Goal: Communication & Community: Share content

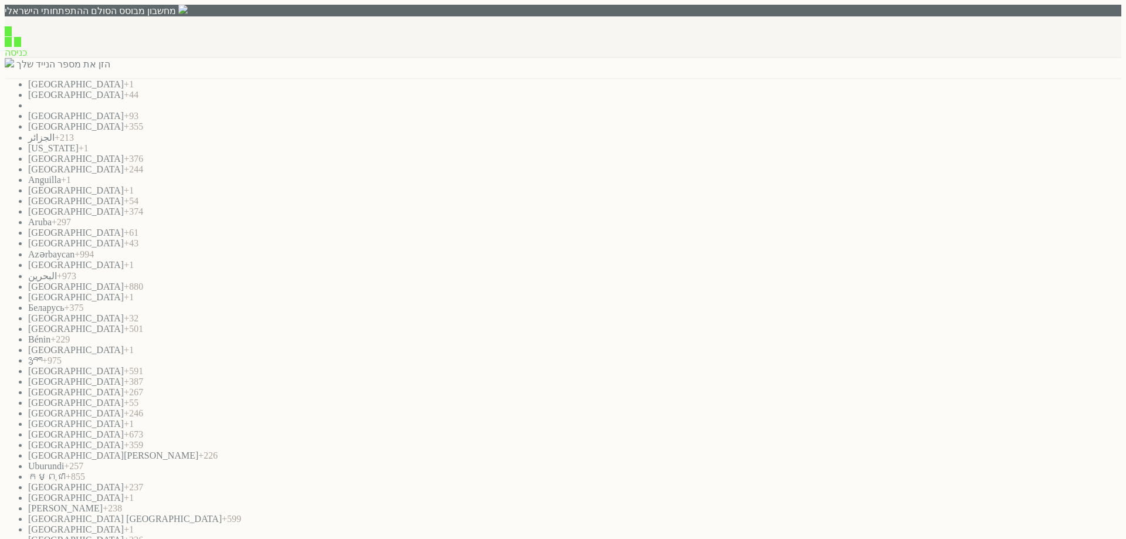
paste input "0542136254"
type input "0542136254"
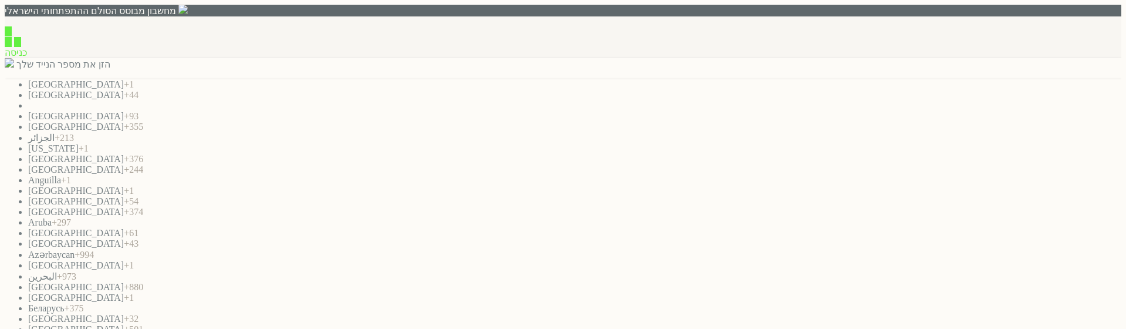
paste input "txtPhoneNumber"
type input "txtPhoneNumber"
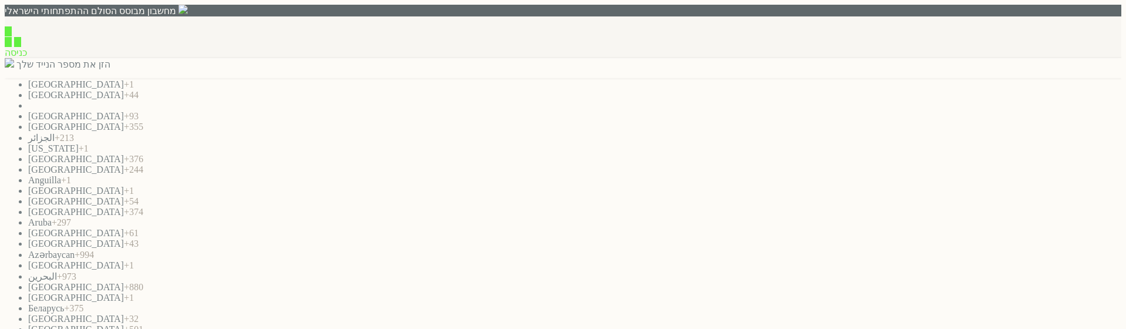
paste input "0542136254"
type input "0542136254"
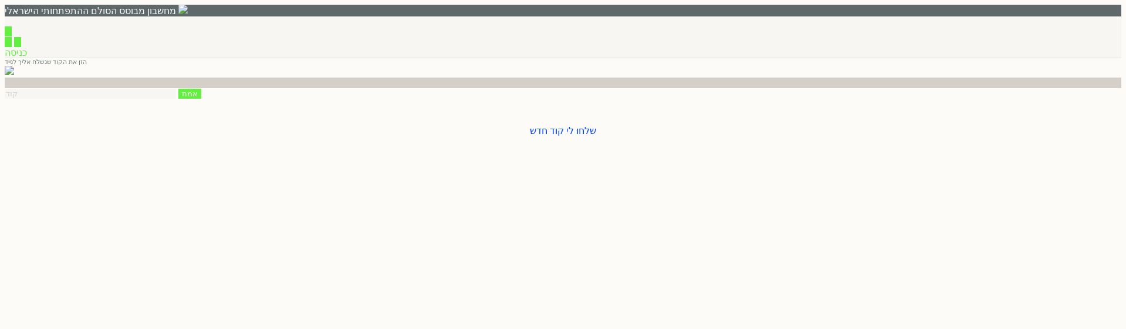
click at [176, 99] on input "number" at bounding box center [90, 94] width 171 height 10
type input "1234"
click at [201, 99] on input "אמת" at bounding box center [189, 94] width 23 height 10
click at [658, 164] on div "תקלה Close ארעה שגיאה, אנא נסה שנית או במועד מאוחר יותר" at bounding box center [651, 189] width 176 height 50
click at [591, 166] on span "button" at bounding box center [591, 170] width 0 height 9
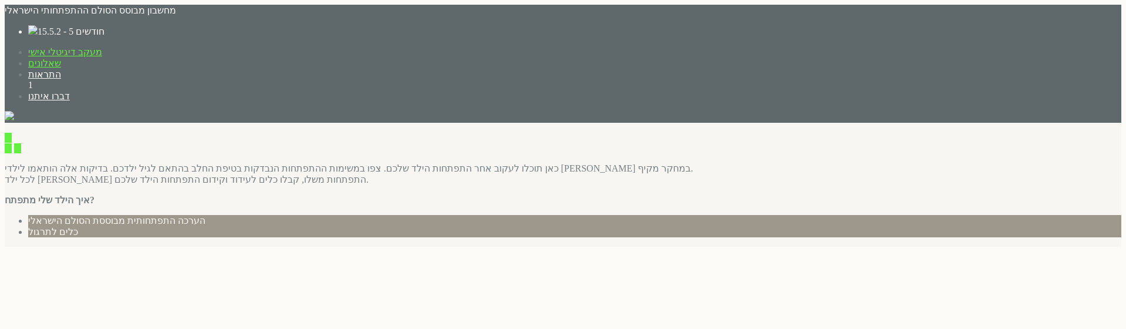
click at [61, 58] on link "שאלונים" at bounding box center [44, 63] width 33 height 10
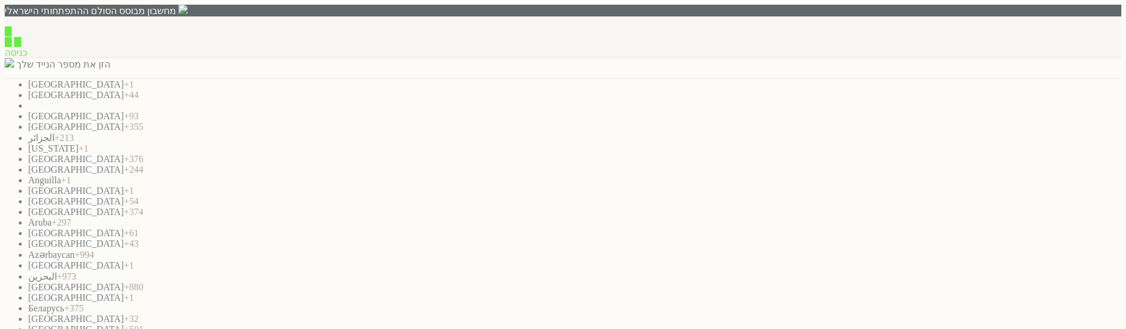
paste input "0542136254"
type input "0542136254"
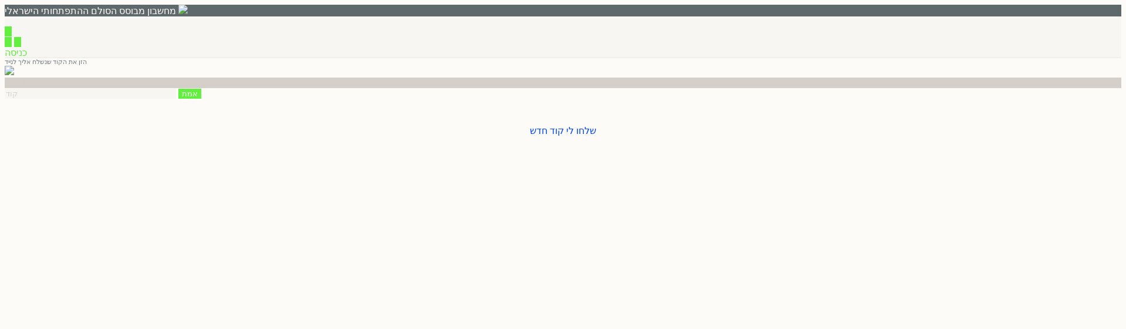
click at [176, 99] on input "number" at bounding box center [90, 94] width 171 height 10
type input "1234"
click at [201, 99] on input "אמת" at bounding box center [189, 94] width 23 height 10
click at [591, 166] on span "button" at bounding box center [591, 170] width 0 height 9
click at [201, 99] on input "אמת" at bounding box center [189, 94] width 23 height 10
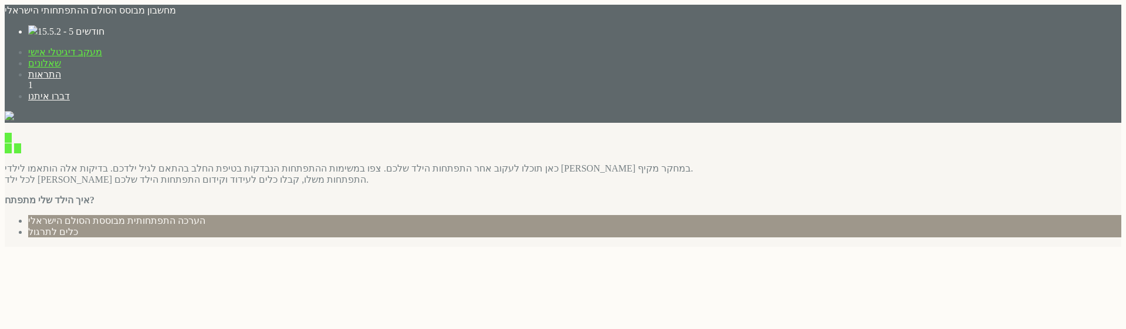
click at [61, 58] on link "שאלונים" at bounding box center [44, 63] width 33 height 10
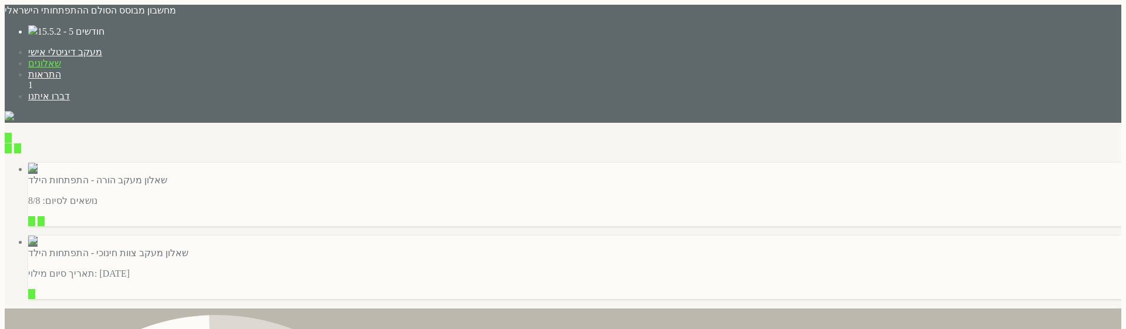
type input "למילוי השאלון"
type input "שליחה למטפל"
type input "לצפייה בתשובות"
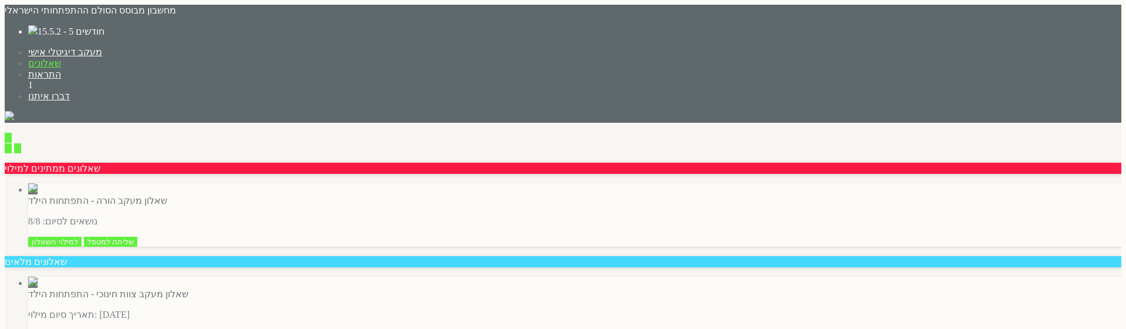
click at [90, 330] on input "לצפייה בתשובות" at bounding box center [59, 335] width 62 height 10
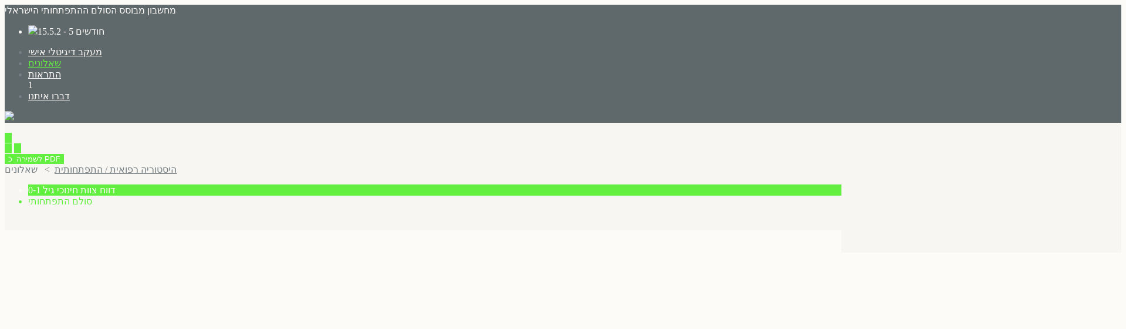
click at [92, 196] on span "סולם התפתחותי" at bounding box center [60, 201] width 64 height 10
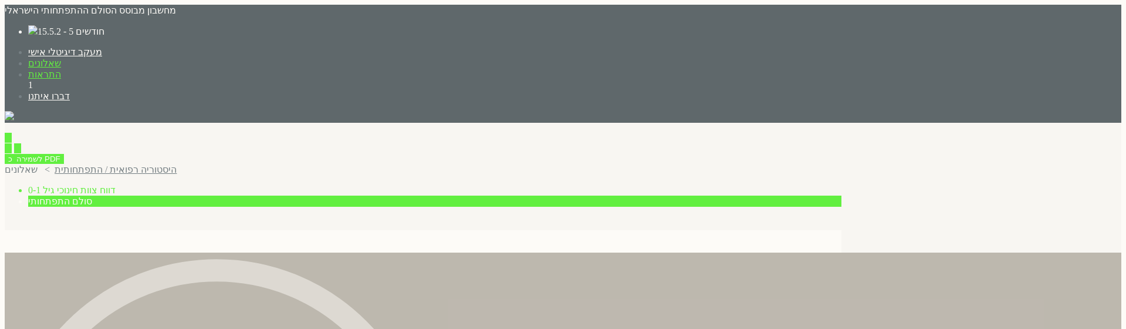
click at [61, 69] on link "התראות" at bounding box center [44, 74] width 33 height 10
click at [104, 26] on label "15.5.2 - 5 חודשים" at bounding box center [71, 31] width 67 height 10
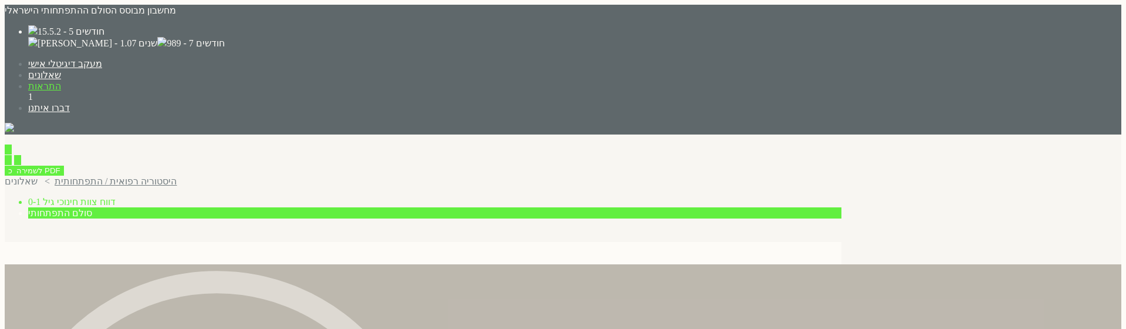
click at [157, 38] on label "[PERSON_NAME] - 1.07 שנים" at bounding box center [98, 43] width 120 height 10
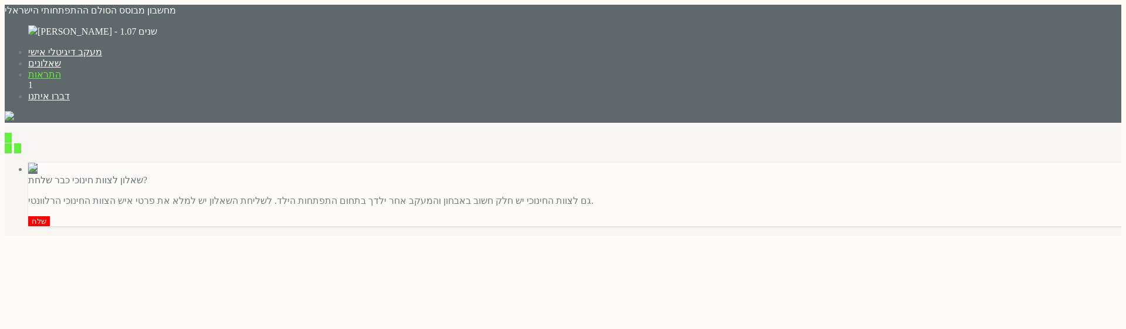
click at [50, 216] on input "שלח" at bounding box center [39, 221] width 22 height 10
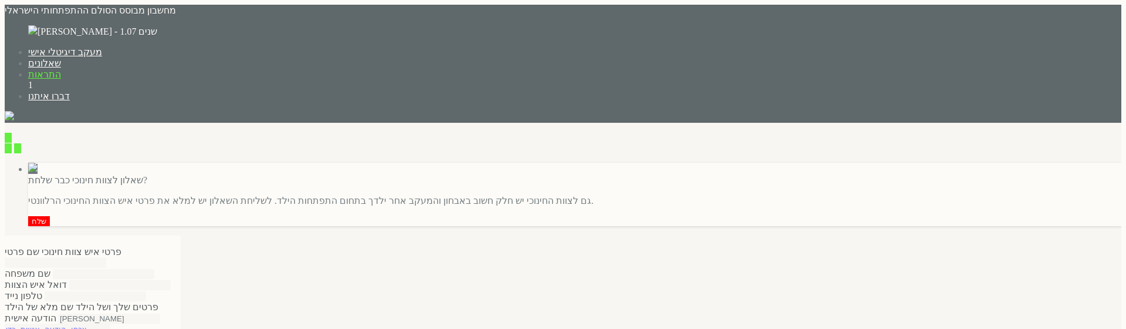
click at [106, 258] on input "text" at bounding box center [55, 263] width 101 height 10
type input "fefe"
click at [171, 269] on input "text" at bounding box center [119, 274] width 101 height 10
type input "fefe"
click at [146, 280] on input "text" at bounding box center [95, 285] width 101 height 10
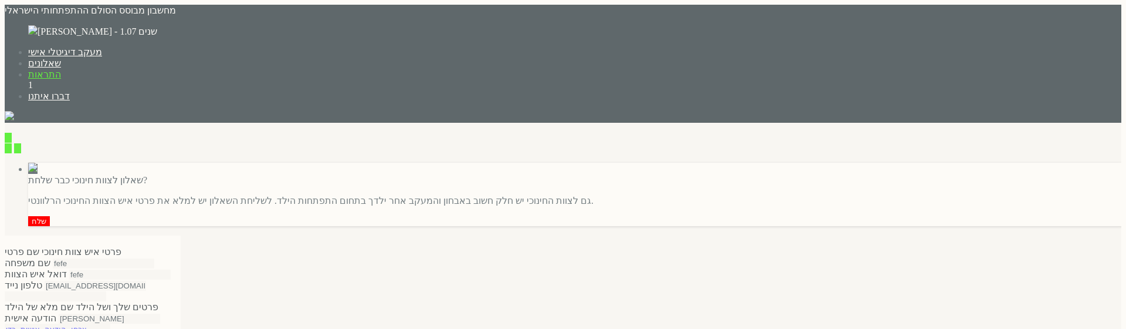
type input "[EMAIL_ADDRESS][DOMAIN_NAME]"
click at [110, 323] on textarea at bounding box center [58, 333] width 106 height 20
type textarea "fefef"
click at [591, 166] on span "button" at bounding box center [591, 170] width 0 height 9
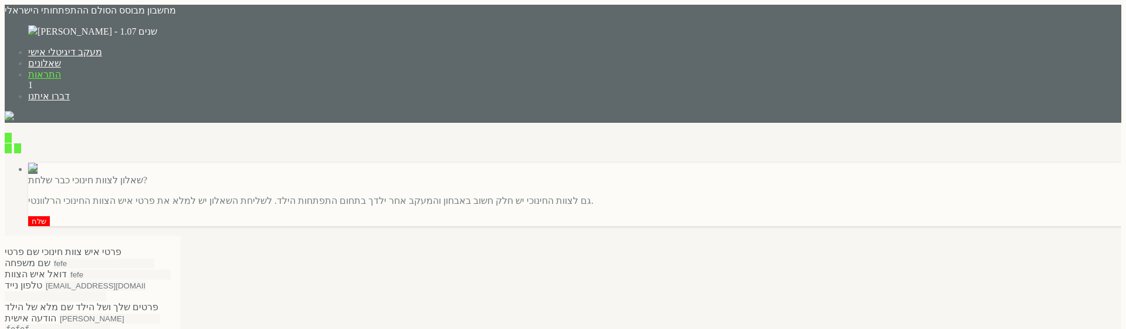
click at [11, 236] on span "button" at bounding box center [11, 240] width 0 height 9
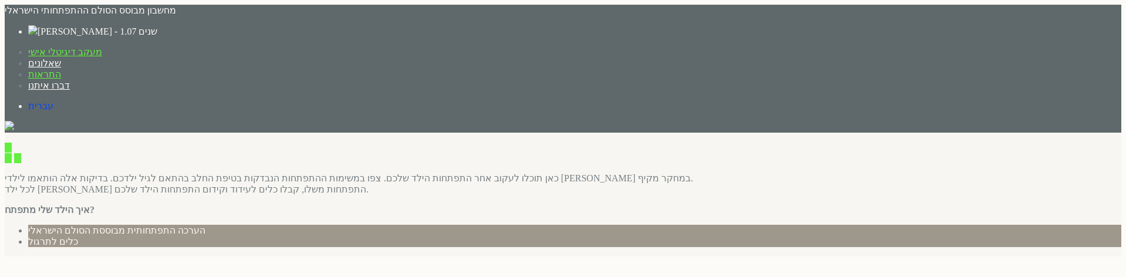
click at [61, 69] on link "התראות" at bounding box center [44, 74] width 33 height 10
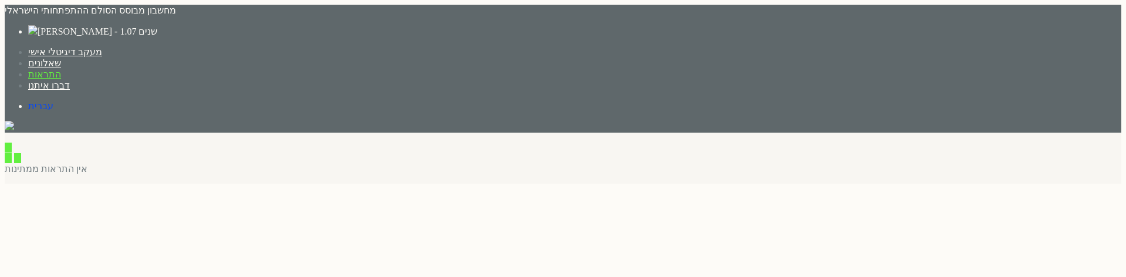
click at [157, 26] on label "[PERSON_NAME] - 1.07 שנים" at bounding box center [98, 31] width 120 height 10
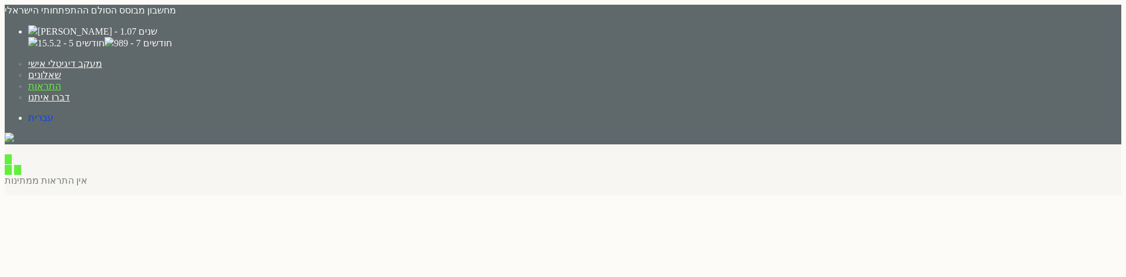
click at [171, 42] on label "989 - 7 חודשים" at bounding box center [142, 43] width 57 height 10
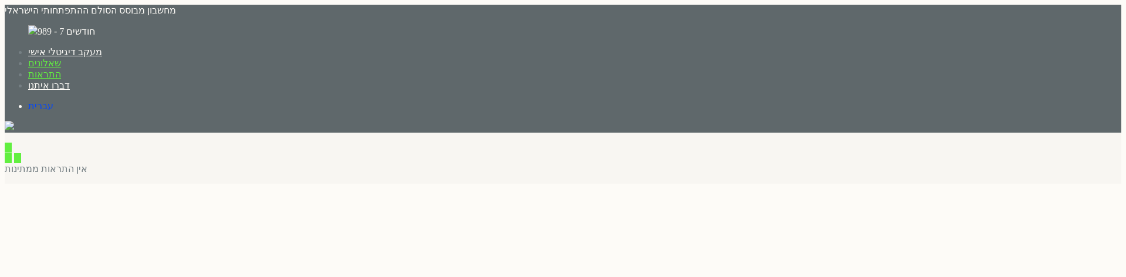
click at [61, 58] on link "שאלונים" at bounding box center [44, 63] width 33 height 10
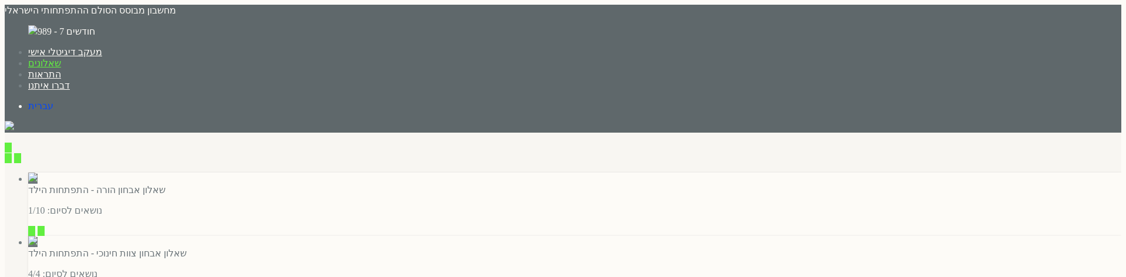
type input "להמשך מילוי השאלון"
type input "שליחה למטפל"
type input "פרטים"
type input "לצפייה בתשובות"
type input "שליחה למטפל"
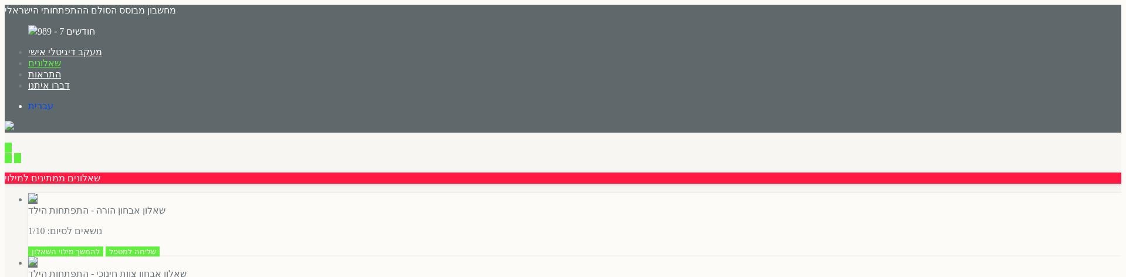
type input "htht"
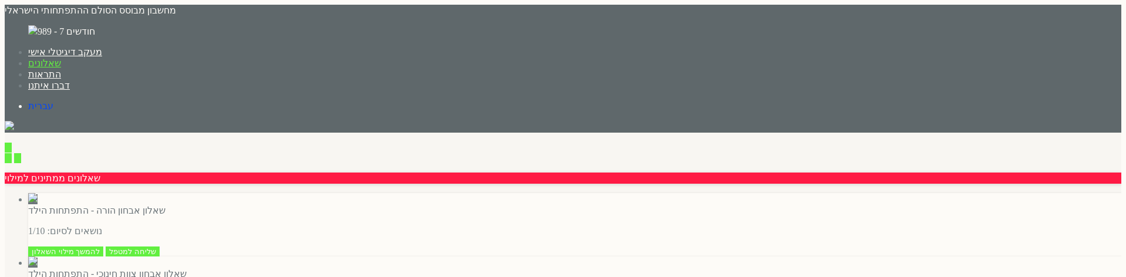
type input "htht"
drag, startPoint x: 675, startPoint y: 116, endPoint x: 666, endPoint y: 116, distance: 8.8
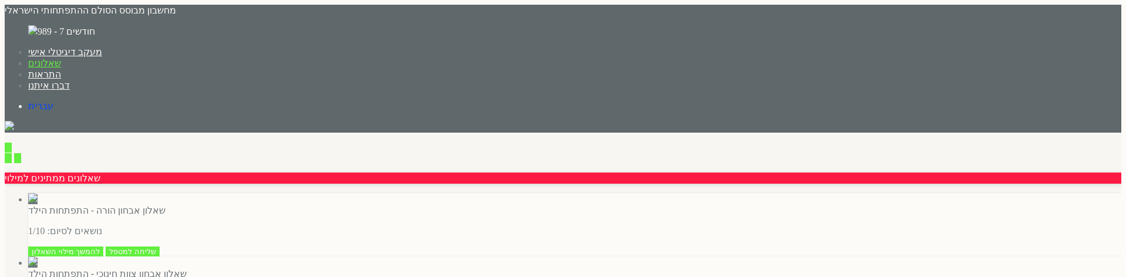
type input "67yty@yopmail.com"
type textarea "grgr"
